Goal: Information Seeking & Learning: Learn about a topic

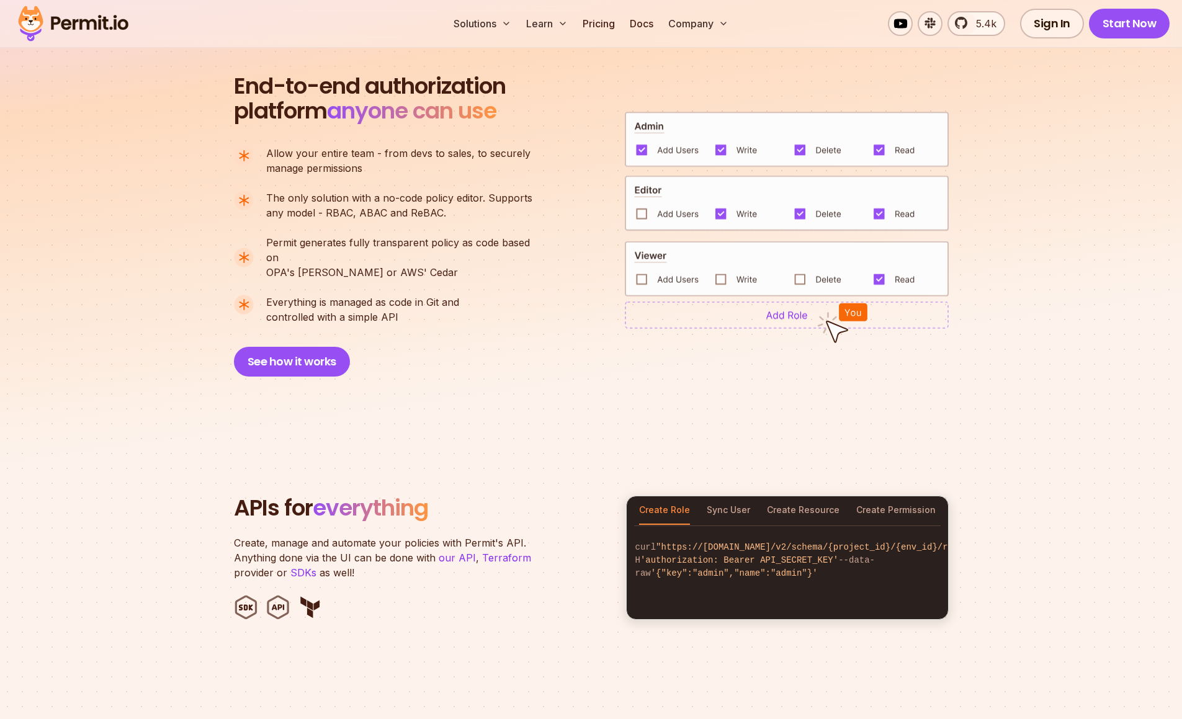
scroll to position [868, 0]
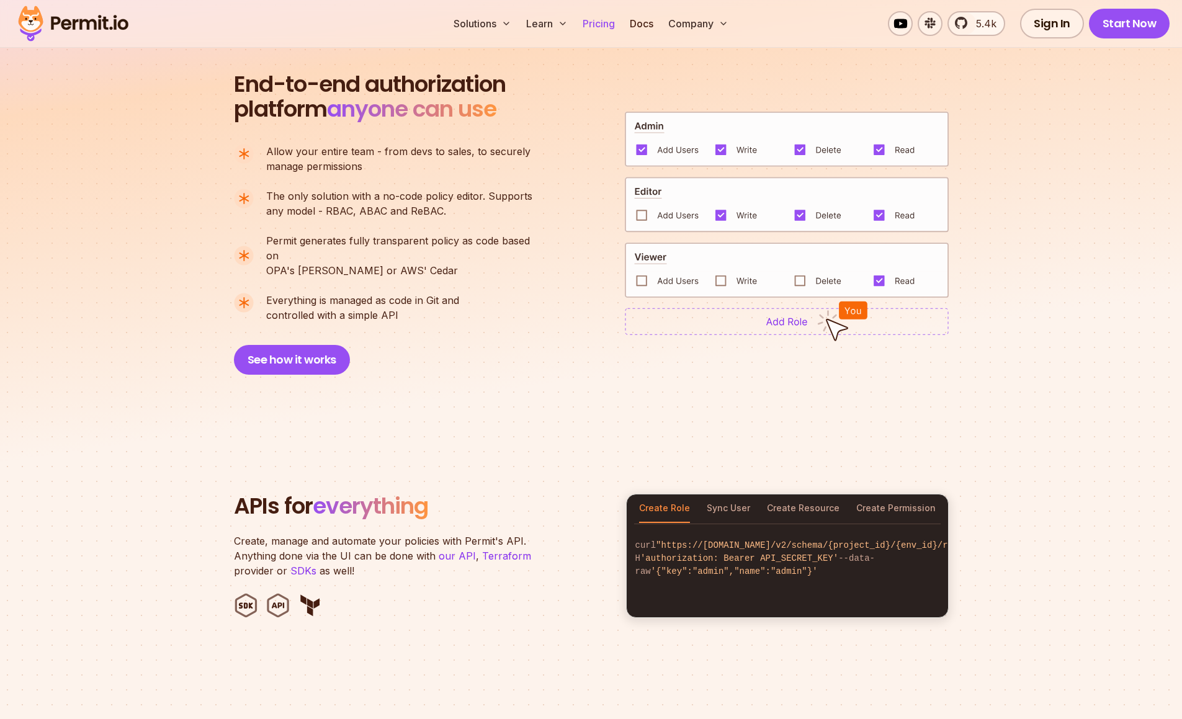
click at [594, 28] on link "Pricing" at bounding box center [598, 23] width 42 height 25
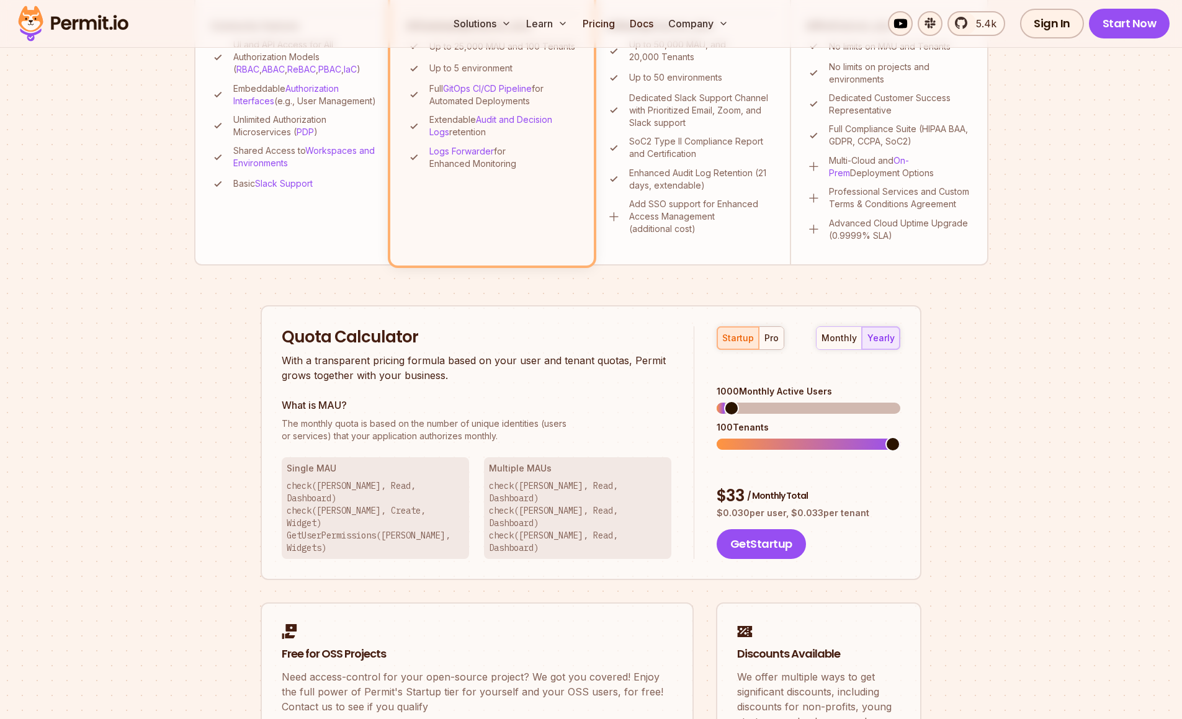
scroll to position [620, 0]
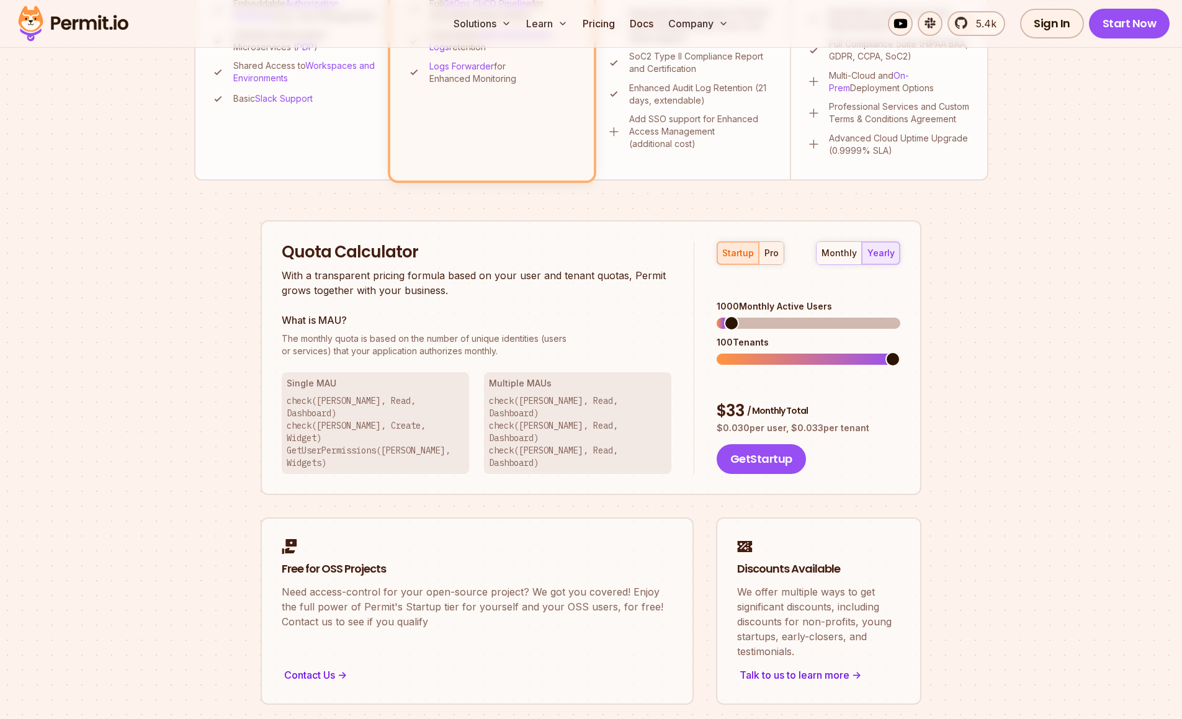
click at [773, 256] on div "pro" at bounding box center [771, 253] width 14 height 12
click at [748, 257] on div "startup" at bounding box center [738, 253] width 32 height 12
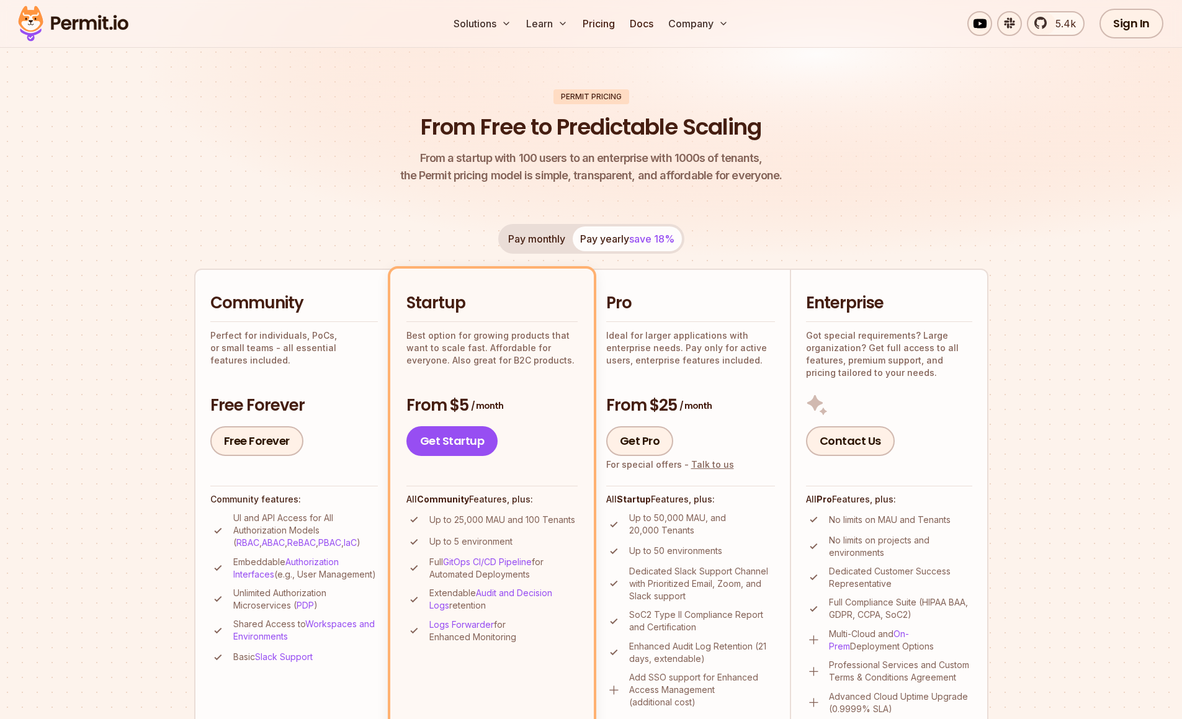
scroll to position [0, 0]
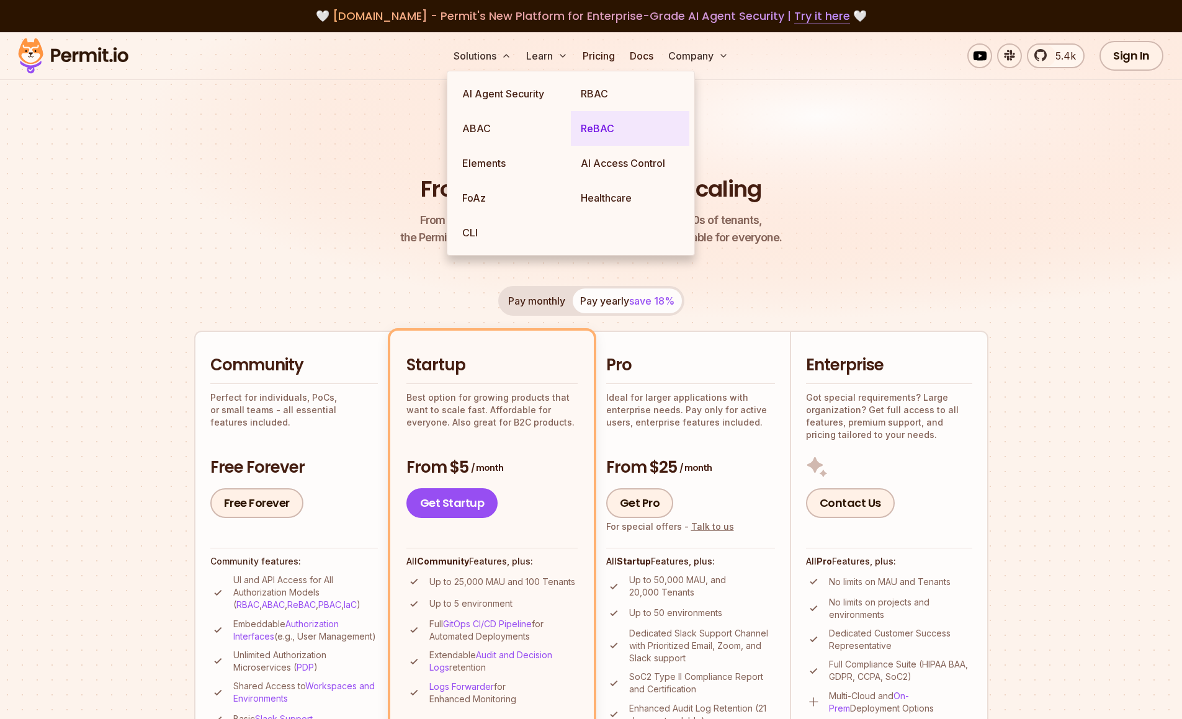
click at [610, 124] on link "ReBAC" at bounding box center [630, 128] width 118 height 35
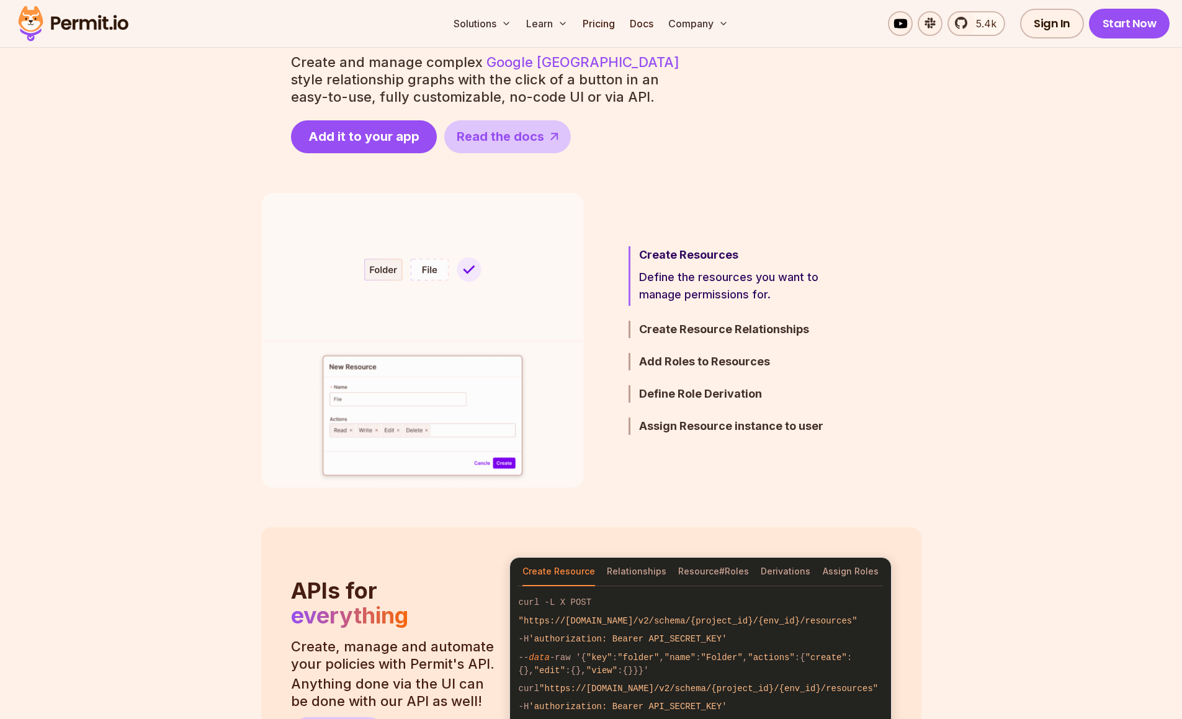
scroll to position [620, 0]
click at [423, 272] on img at bounding box center [422, 339] width 323 height 295
click at [393, 269] on img at bounding box center [422, 339] width 323 height 295
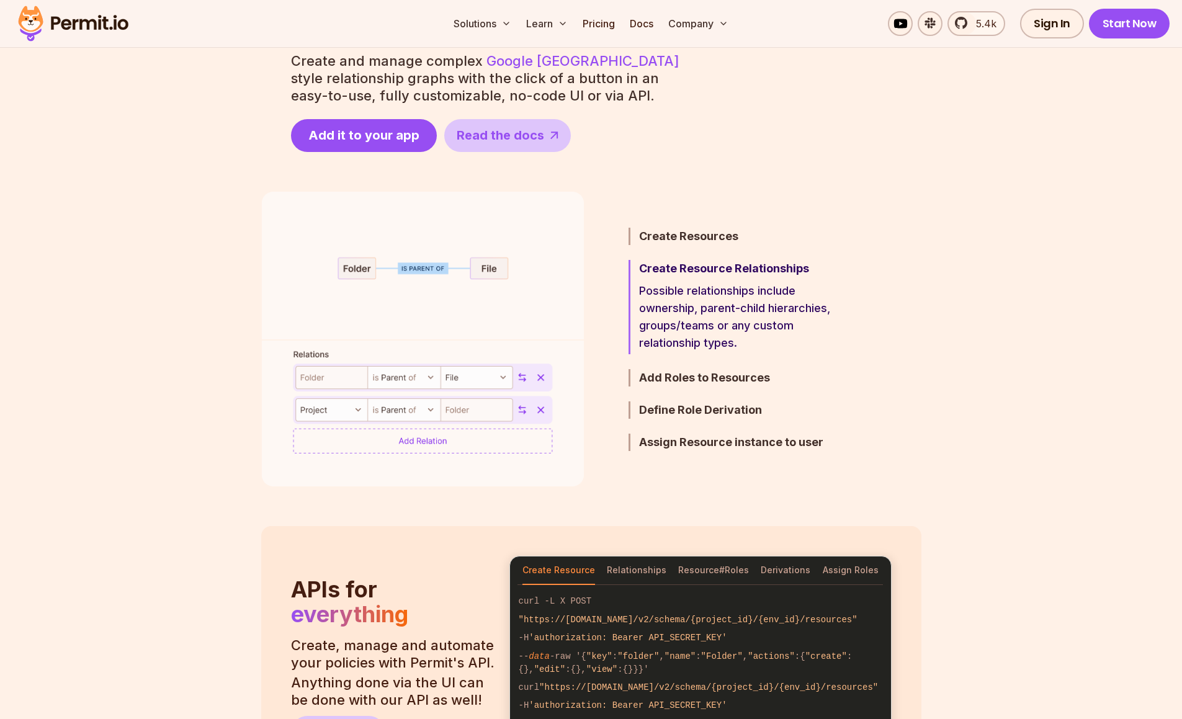
click at [365, 264] on img at bounding box center [422, 339] width 323 height 295
click at [480, 270] on img at bounding box center [422, 339] width 323 height 295
click at [417, 265] on img at bounding box center [422, 339] width 323 height 295
click at [439, 314] on img at bounding box center [422, 339] width 323 height 295
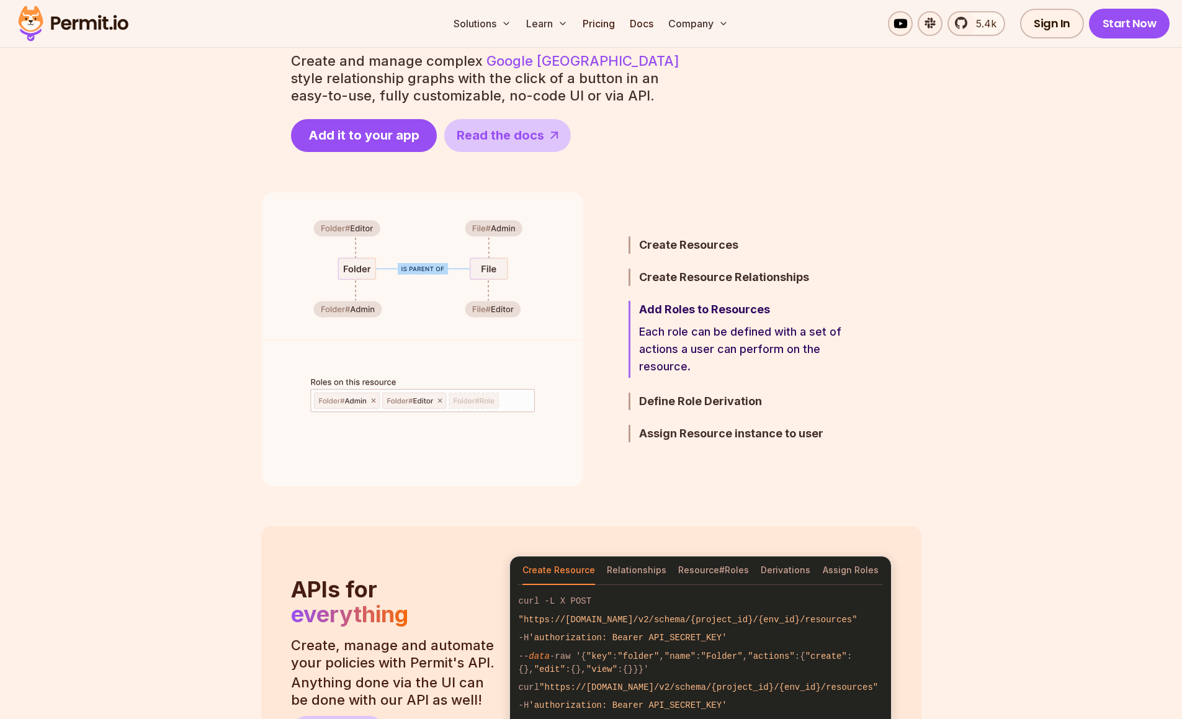
click at [440, 352] on img at bounding box center [422, 339] width 323 height 295
click at [685, 397] on h3 "Define Role Derivation" at bounding box center [747, 401] width 216 height 17
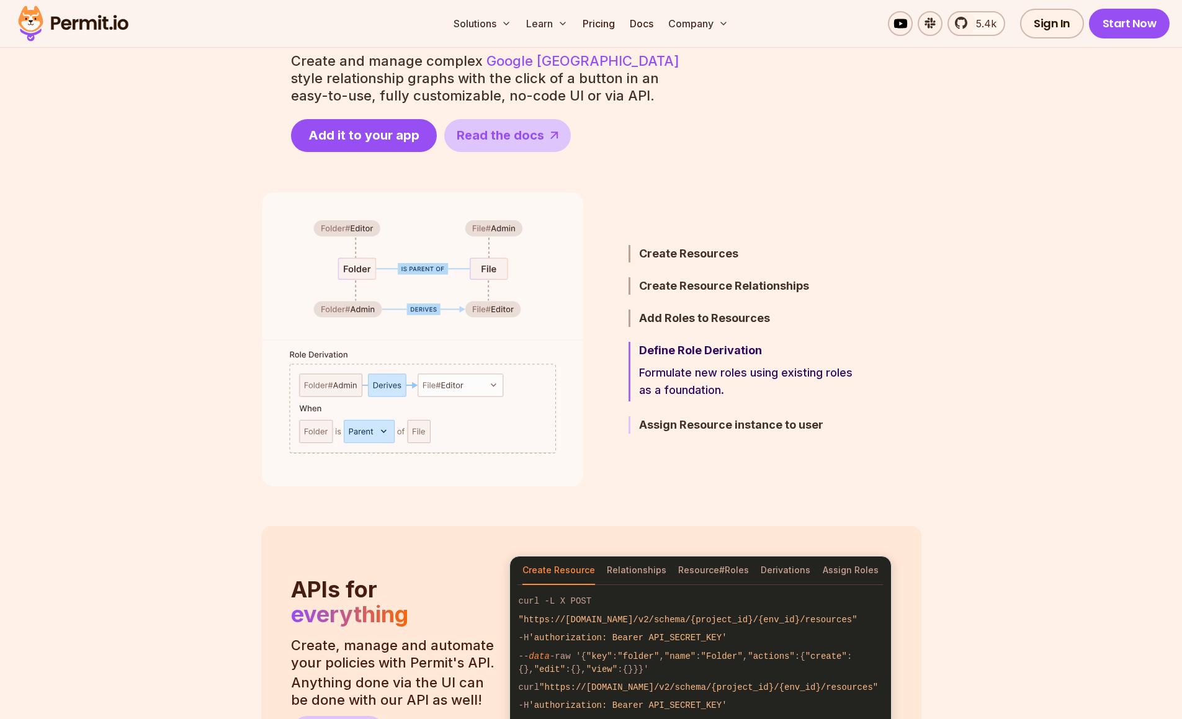
click at [682, 424] on h3 "Assign Resource instance to user" at bounding box center [747, 424] width 216 height 17
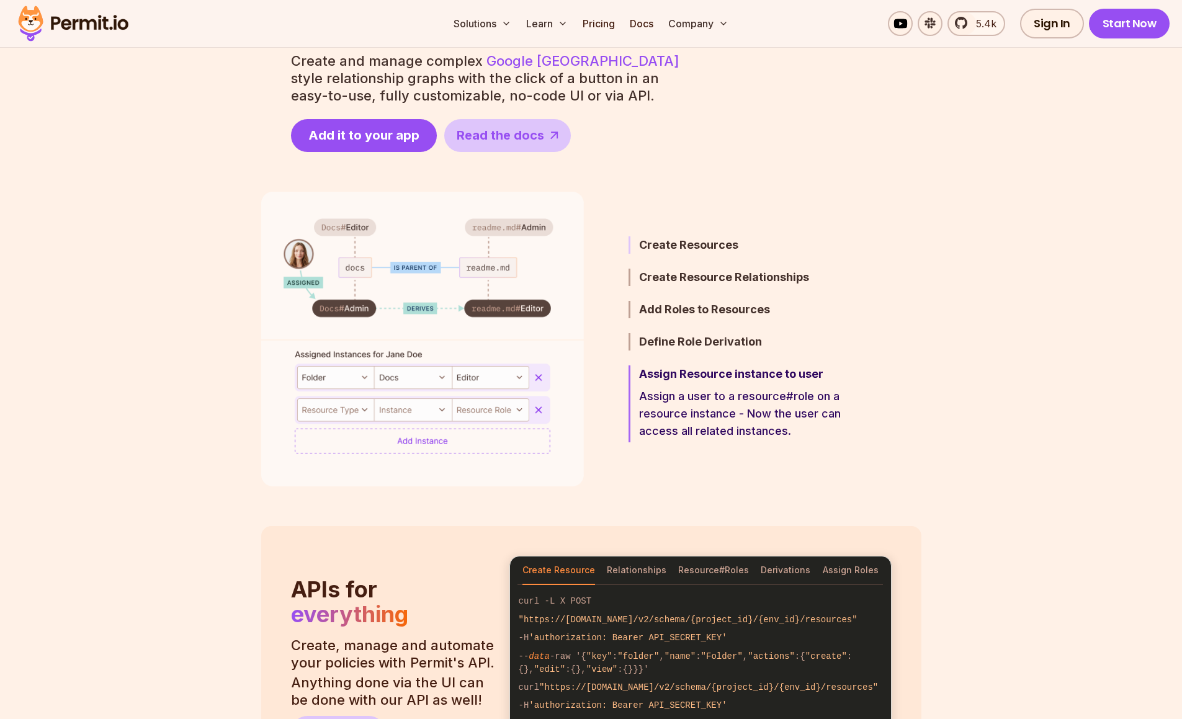
click at [651, 250] on h3 "Create Resources" at bounding box center [747, 244] width 216 height 17
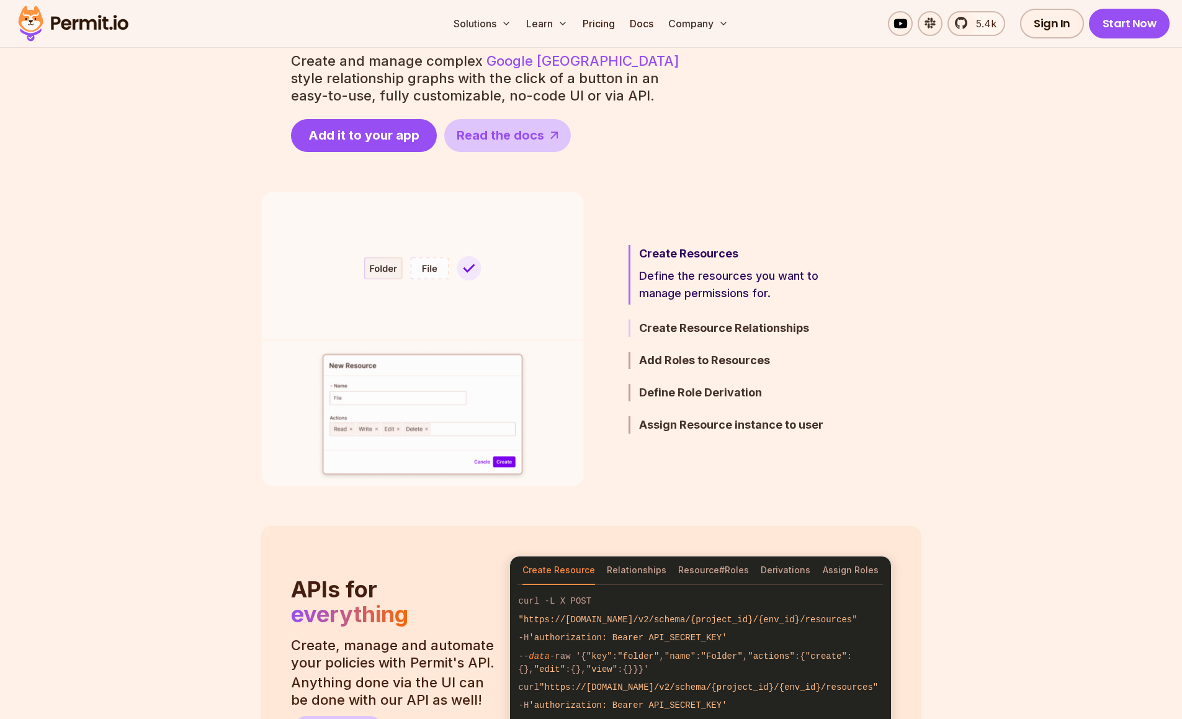
click at [675, 329] on h3 "Create Resource Relationships" at bounding box center [747, 327] width 216 height 17
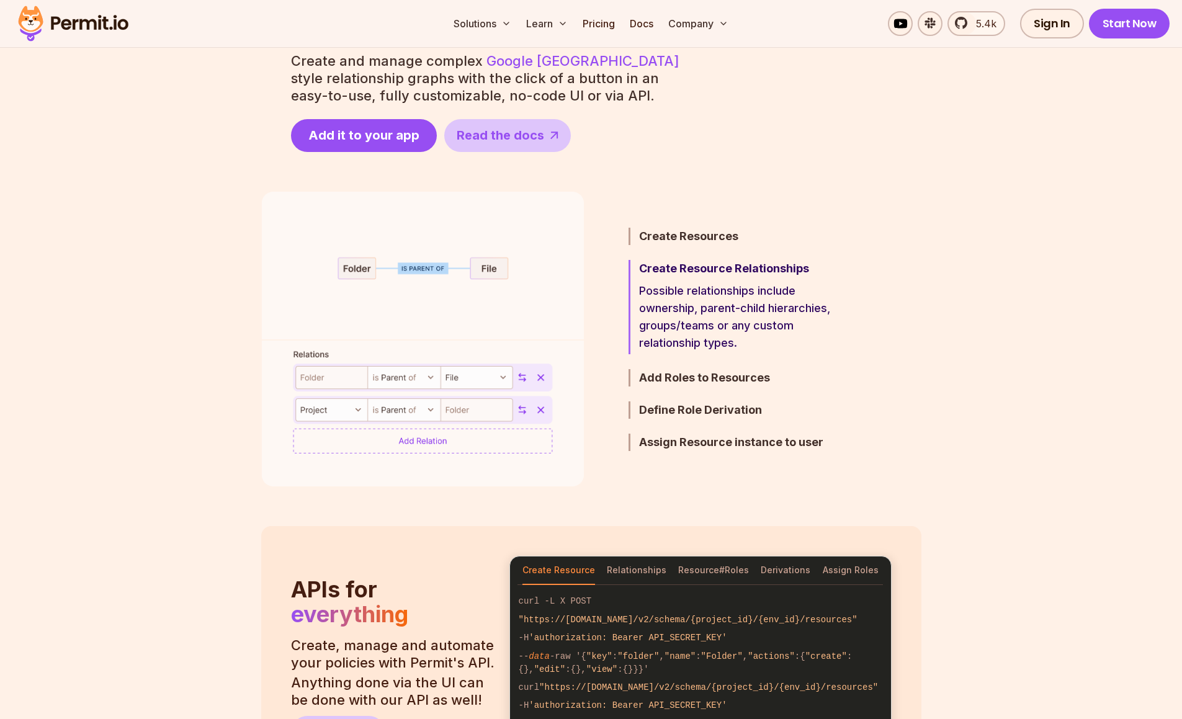
click at [504, 385] on img at bounding box center [422, 339] width 323 height 295
click at [501, 382] on img at bounding box center [422, 339] width 323 height 295
click at [713, 384] on h3 "Add Roles to Resources" at bounding box center [747, 377] width 216 height 17
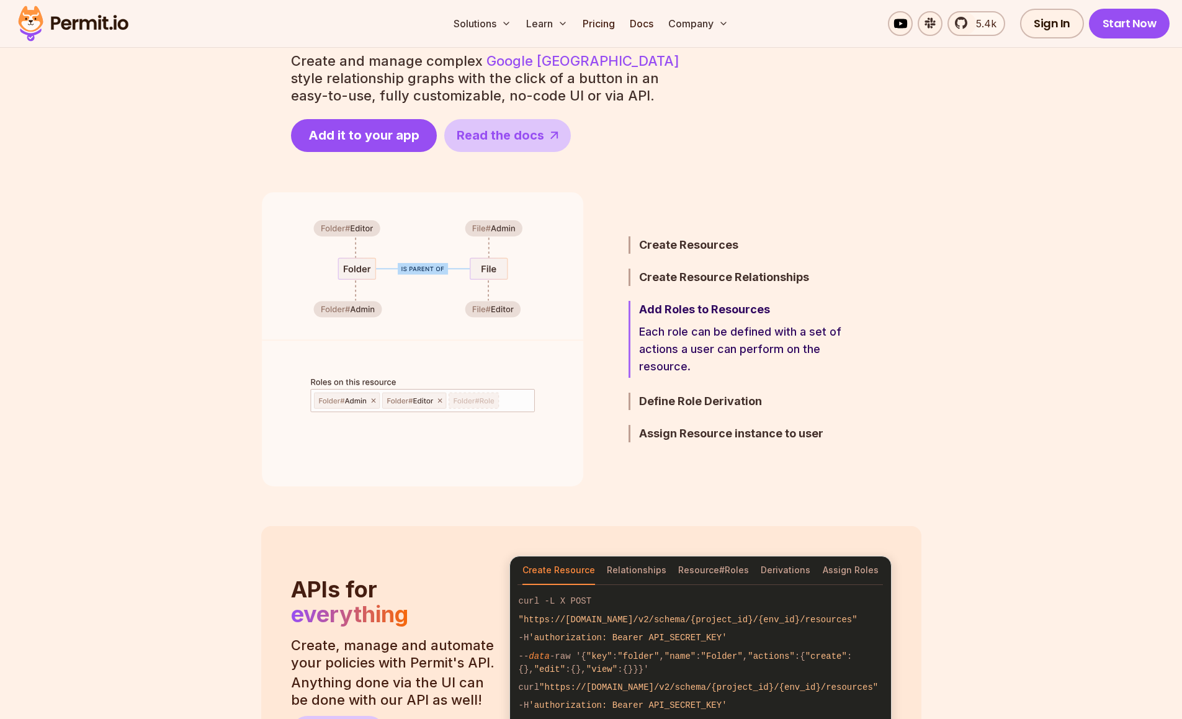
scroll to position [868, 0]
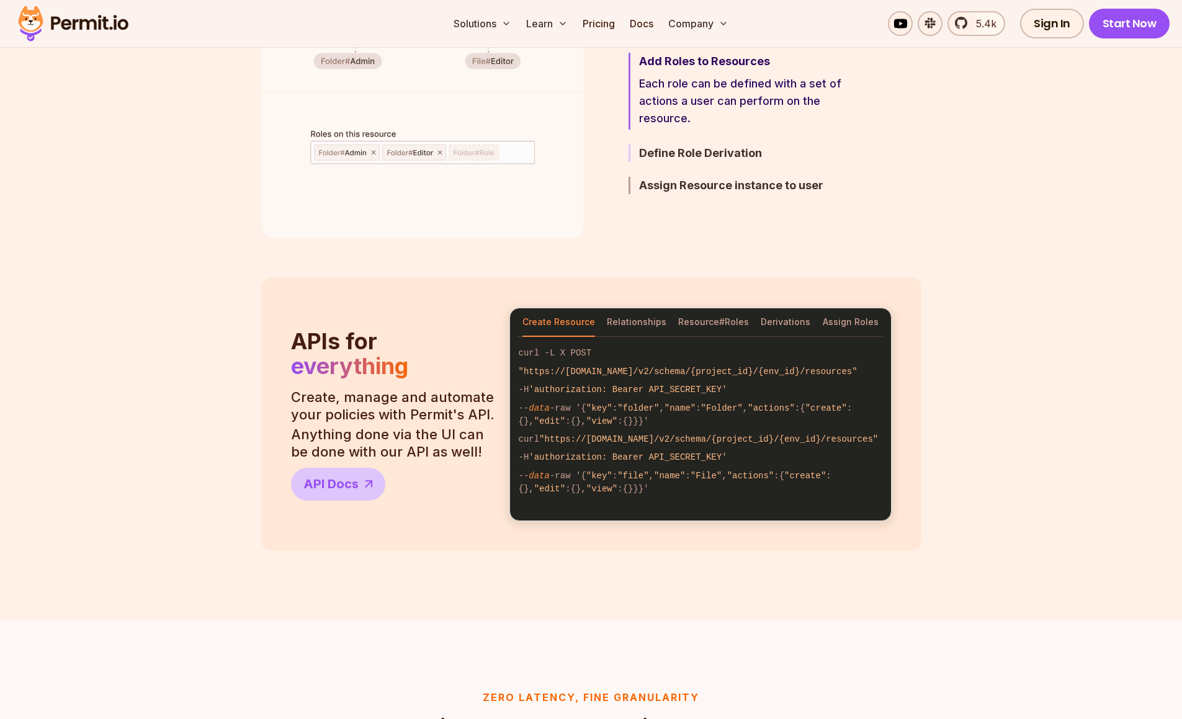
click at [671, 154] on h3 "Define Role Derivation" at bounding box center [747, 153] width 216 height 17
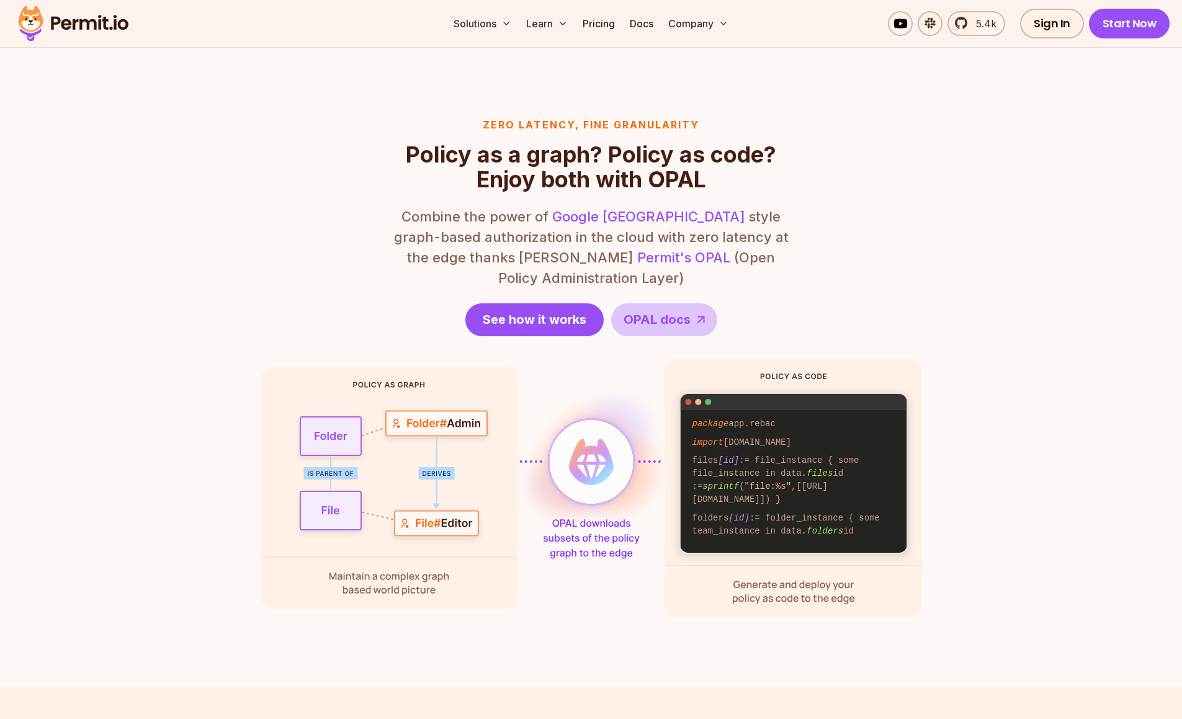
scroll to position [1613, 0]
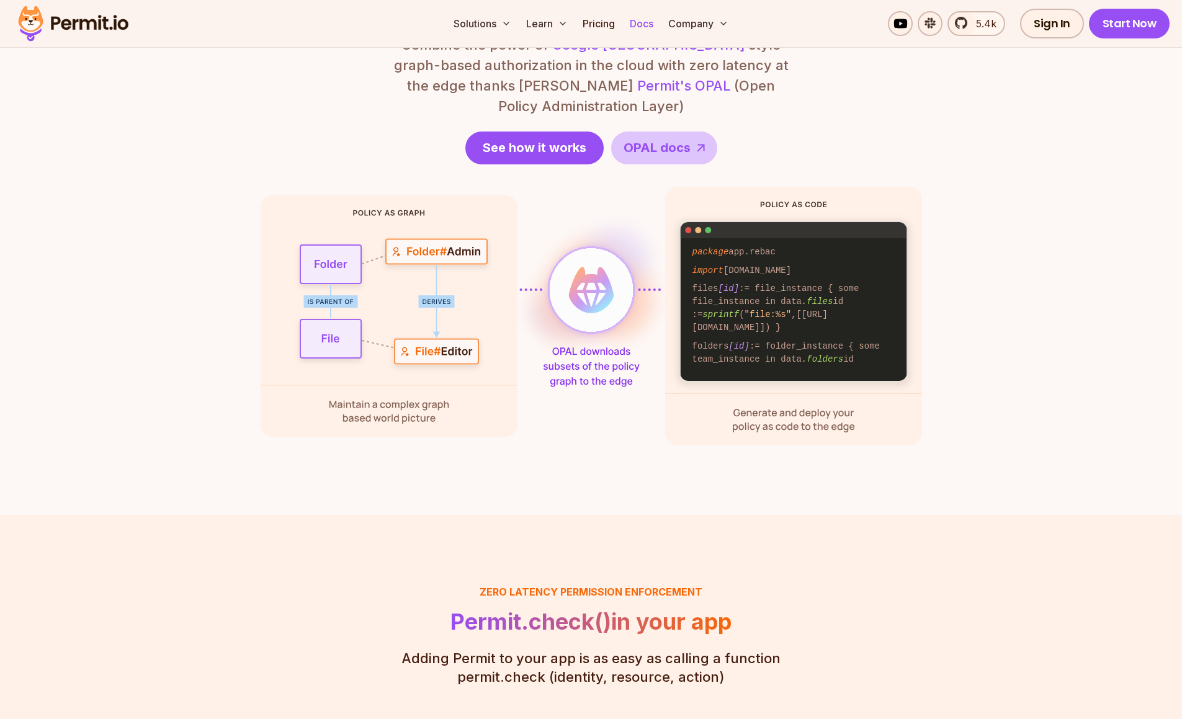
click at [648, 23] on link "Docs" at bounding box center [641, 23] width 33 height 25
